Goal: Check status: Check status

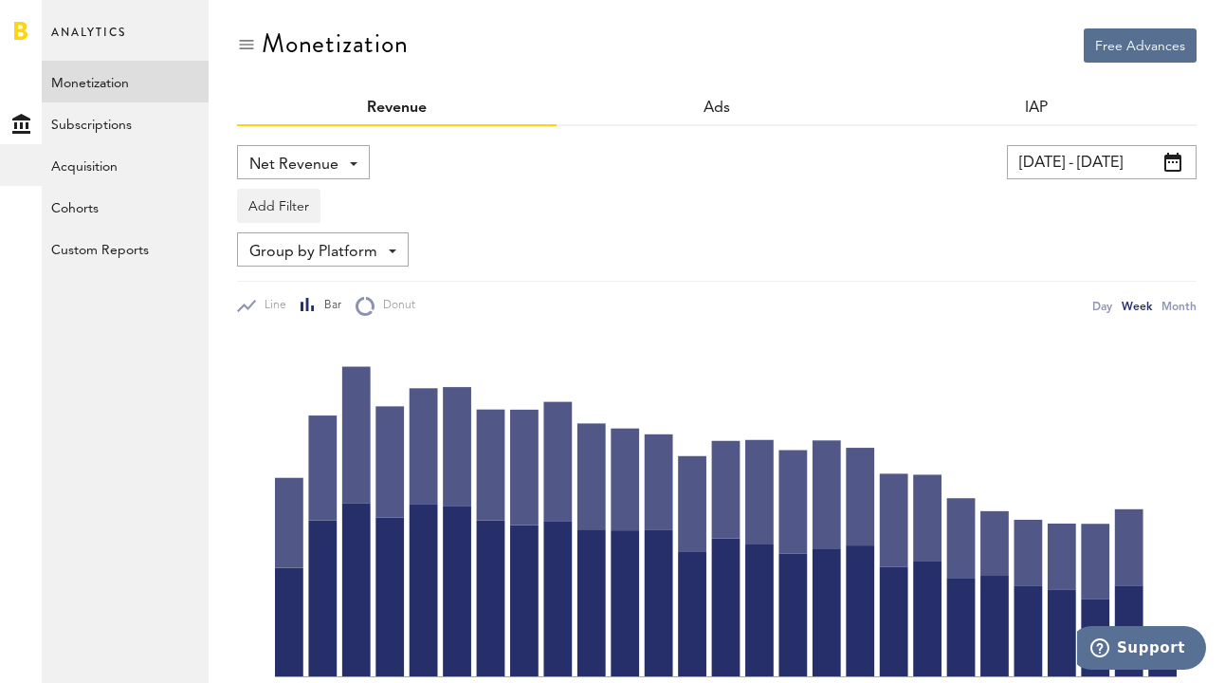
click at [1088, 157] on input "[DATE] - [DATE]" at bounding box center [1102, 162] width 190 height 34
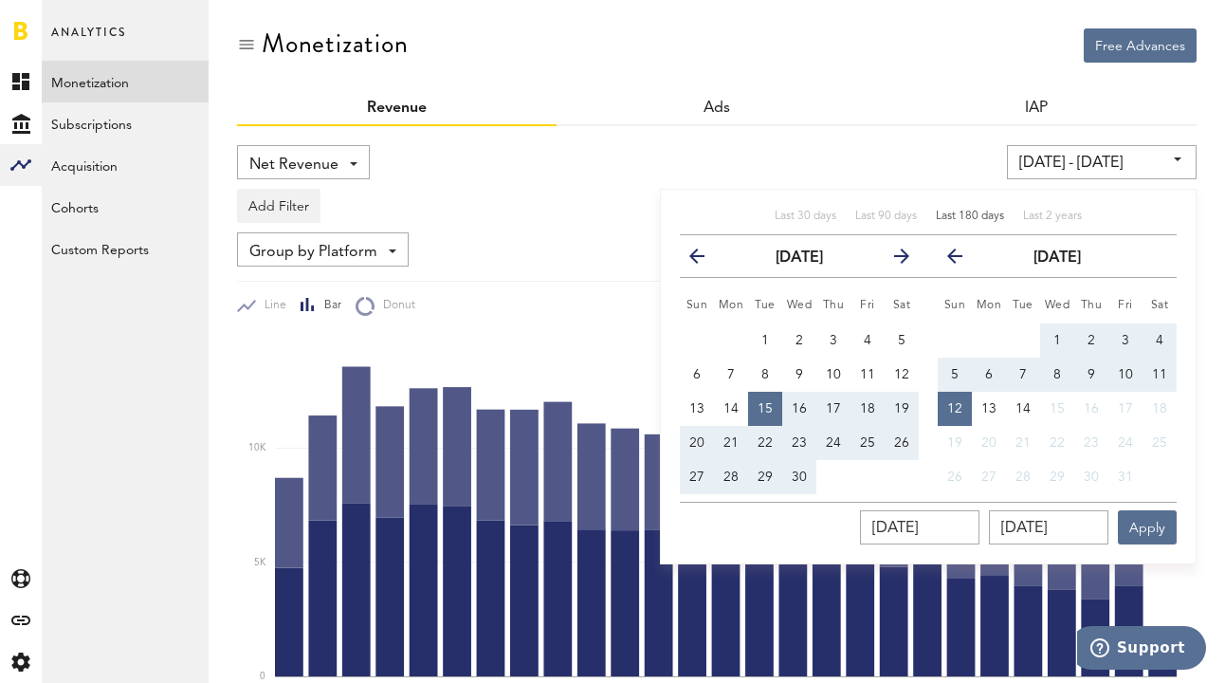
click at [981, 218] on span "Last 180 days" at bounding box center [970, 215] width 68 height 11
type input "[DATE] - [DATE]"
type input "[DATE]"
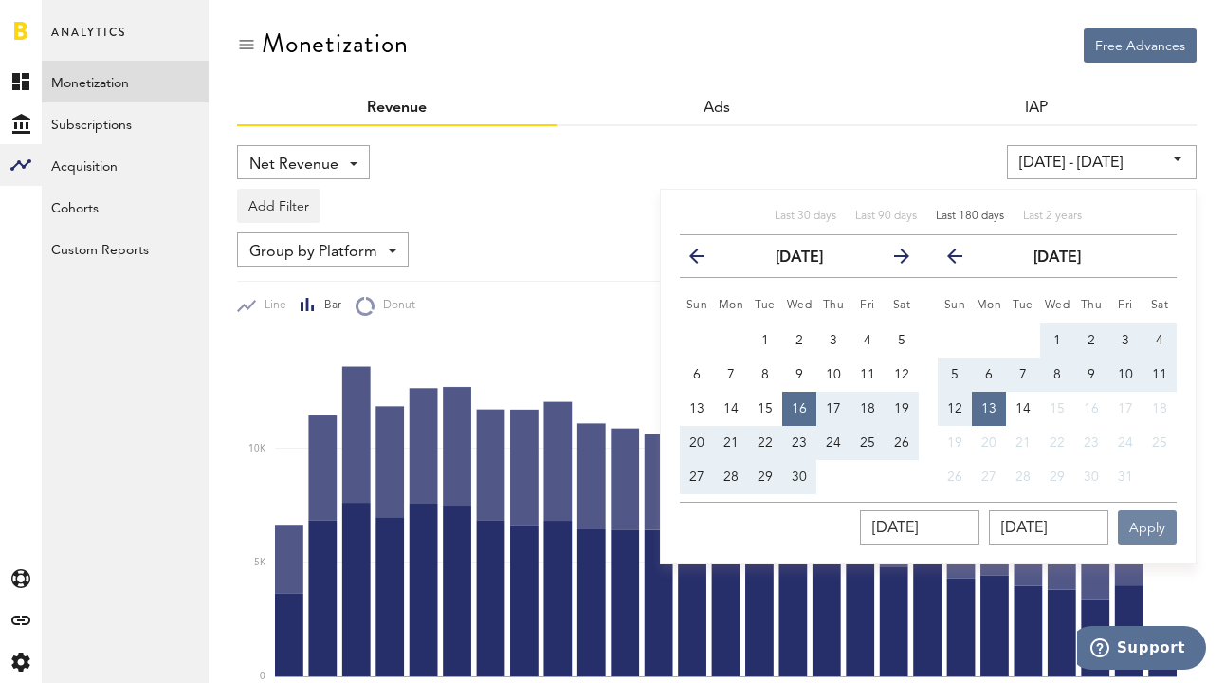
click at [1165, 535] on button "Apply" at bounding box center [1147, 527] width 59 height 34
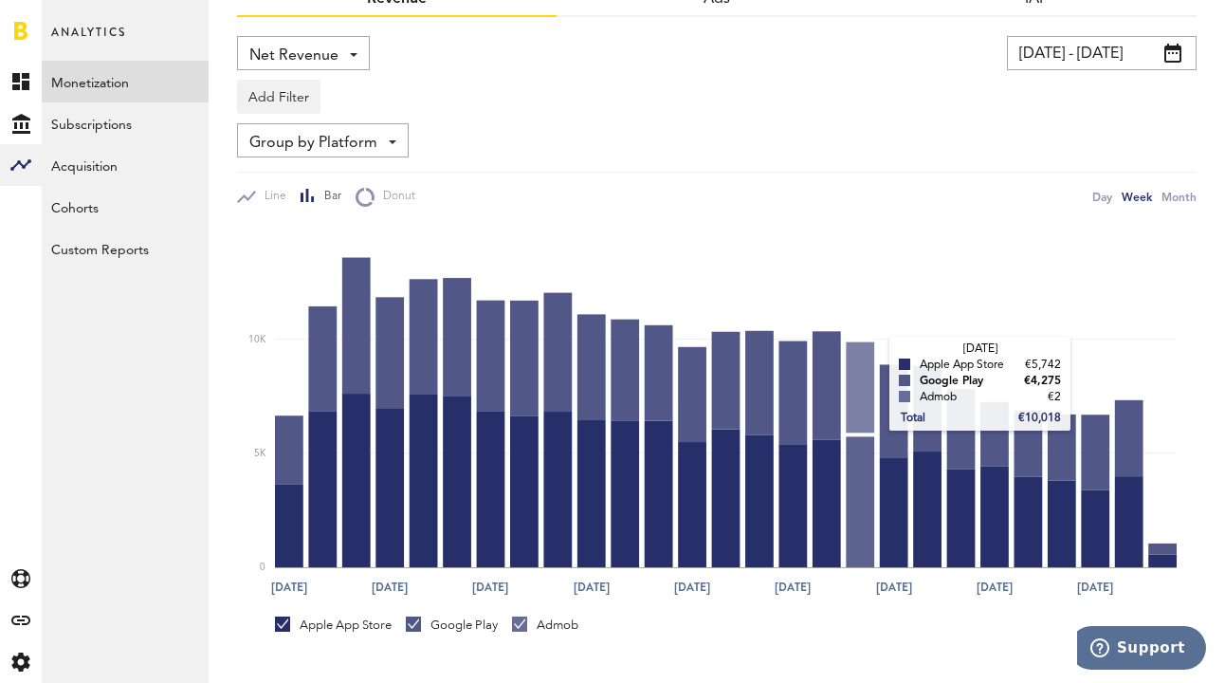
scroll to position [99, 0]
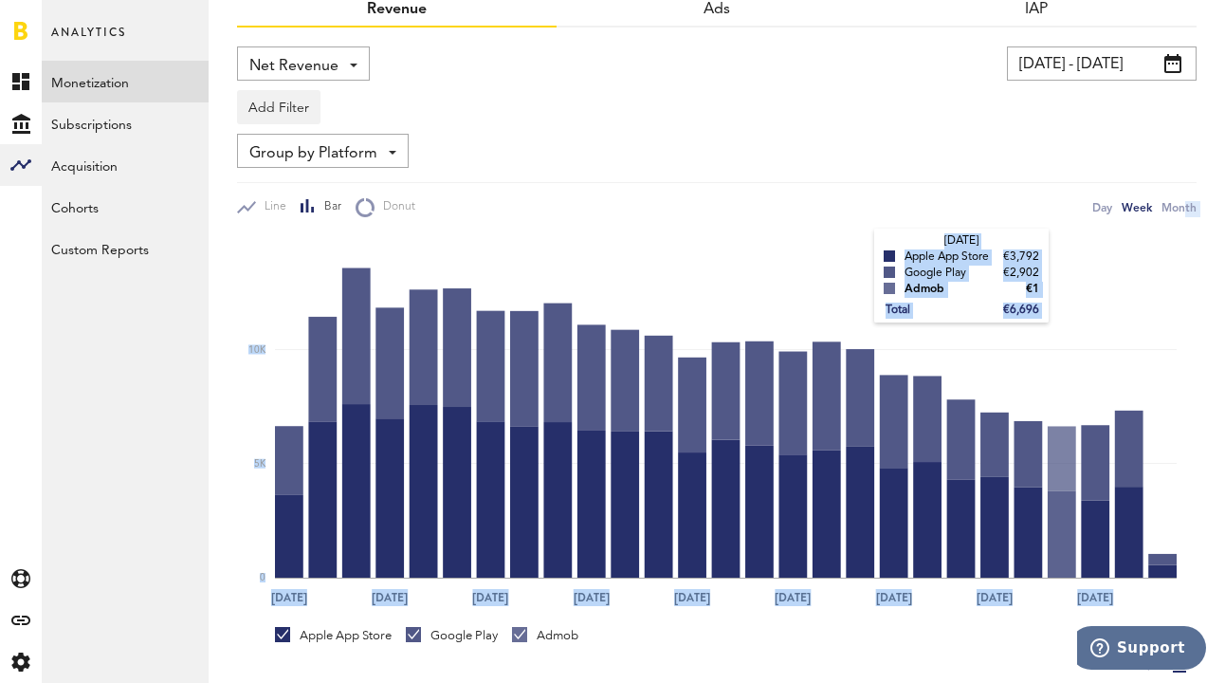
drag, startPoint x: 1178, startPoint y: 211, endPoint x: 1069, endPoint y: 249, distance: 115.4
click at [1069, 249] on div "Net Revenue Net Revenue Gross Revenue Profit [DATE] - [DATE] Last 30 days Last …" at bounding box center [717, 457] width 960 height 822
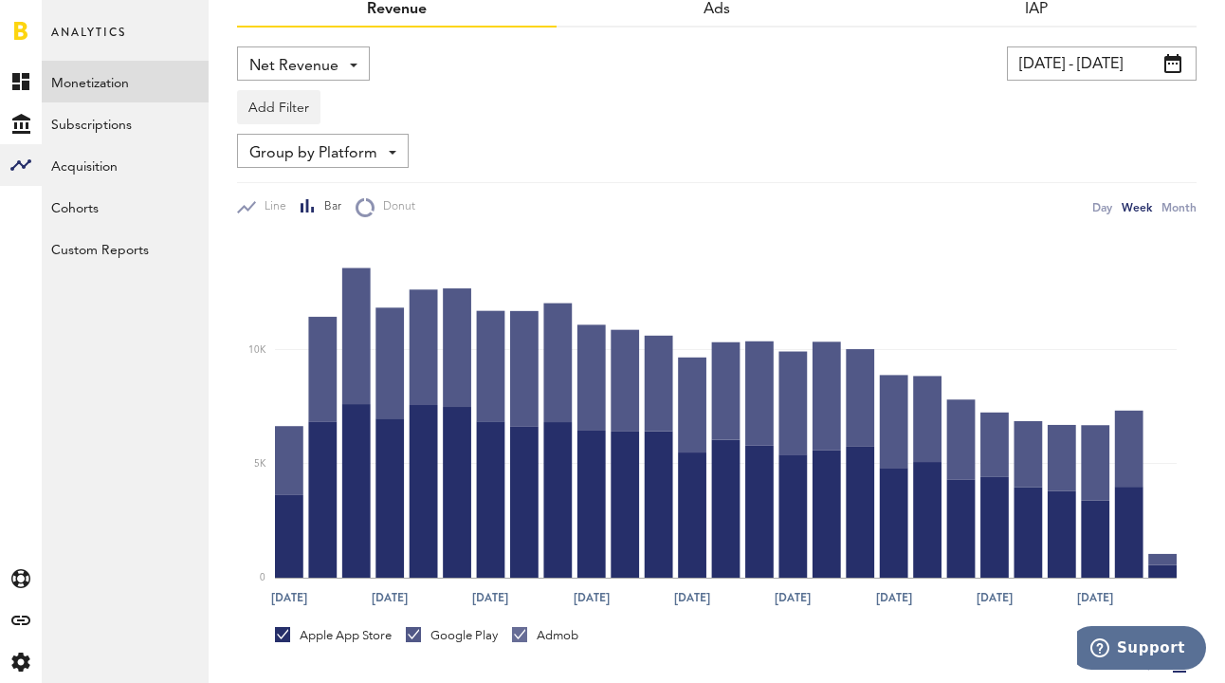
click at [1073, 59] on input "[DATE] - [DATE]" at bounding box center [1102, 63] width 190 height 34
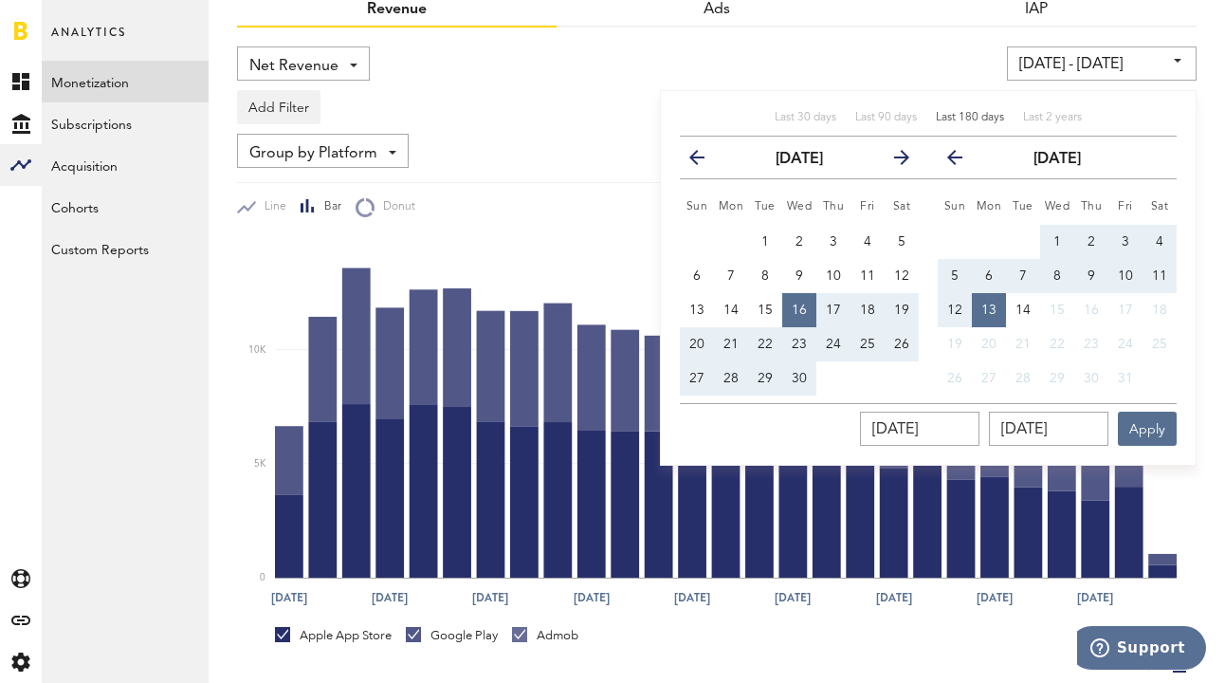
click at [978, 113] on span "Last 180 days" at bounding box center [970, 117] width 68 height 11
click at [1168, 423] on button "Apply" at bounding box center [1147, 429] width 59 height 34
